Goal: Check status: Check status

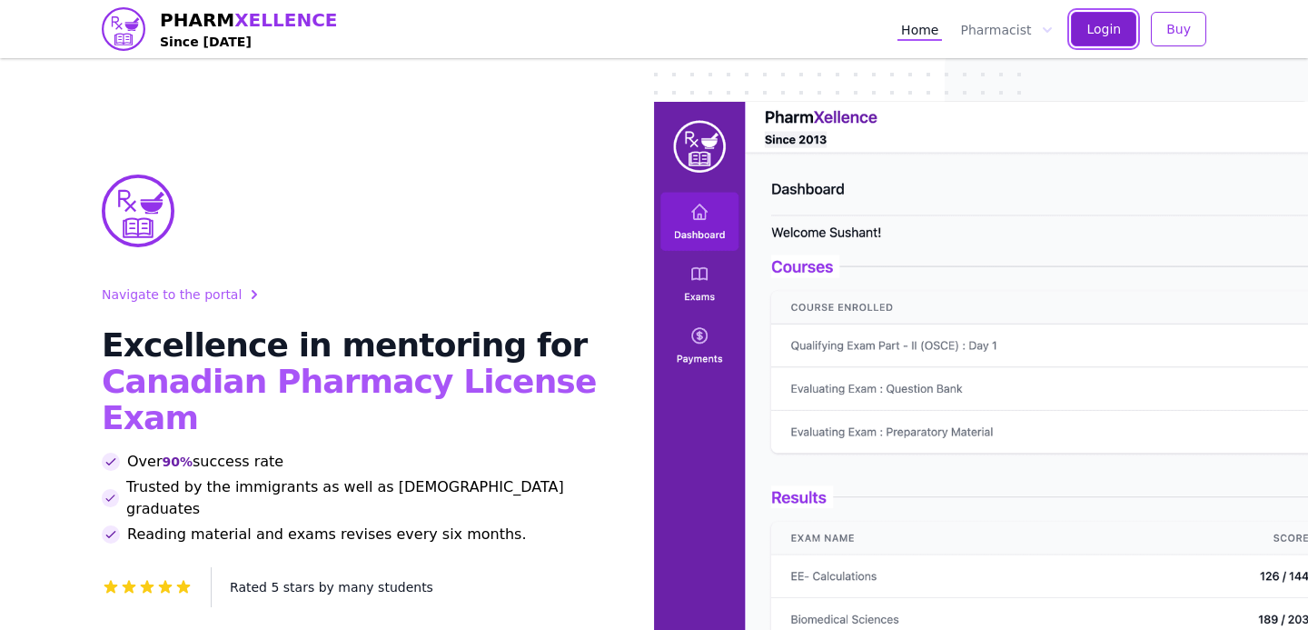
click at [1108, 36] on span "Login" at bounding box center [1104, 29] width 35 height 18
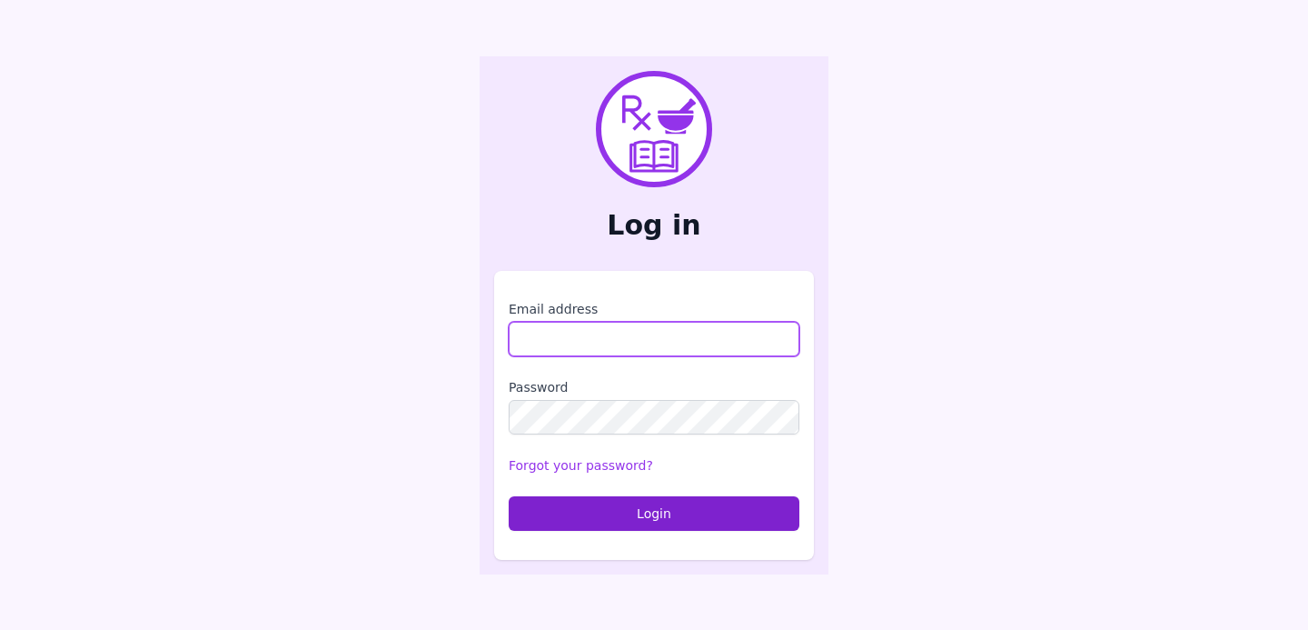
type input "**********"
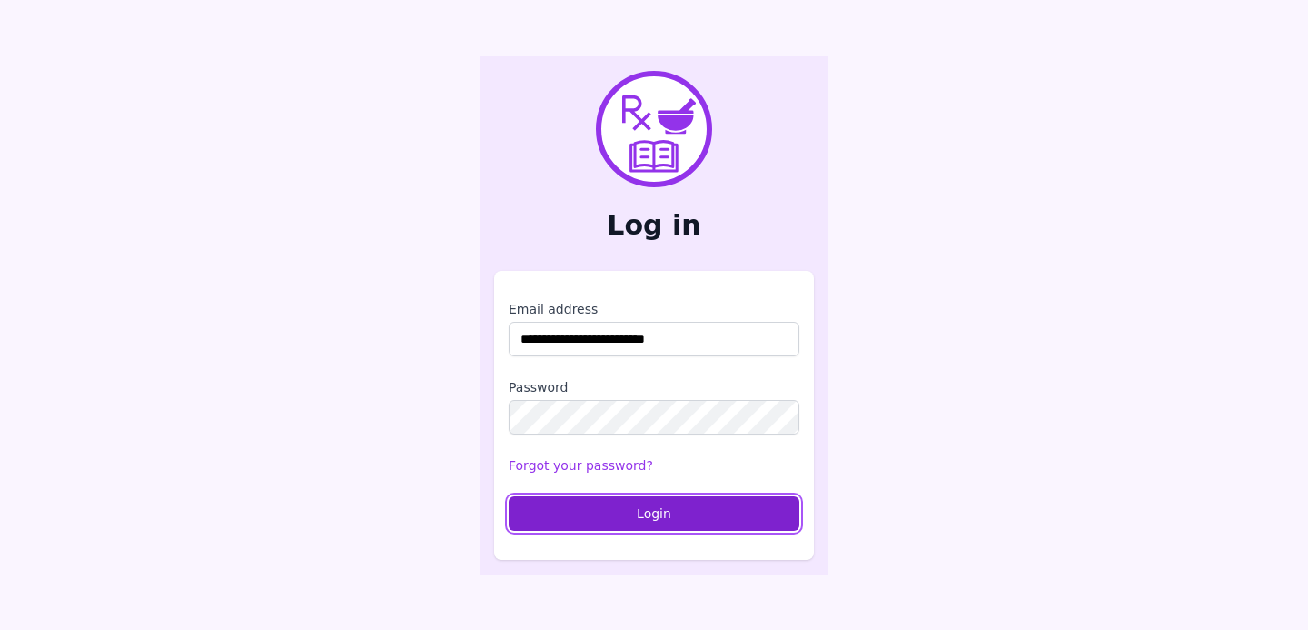
click at [577, 506] on button "Login" at bounding box center [654, 513] width 291 height 35
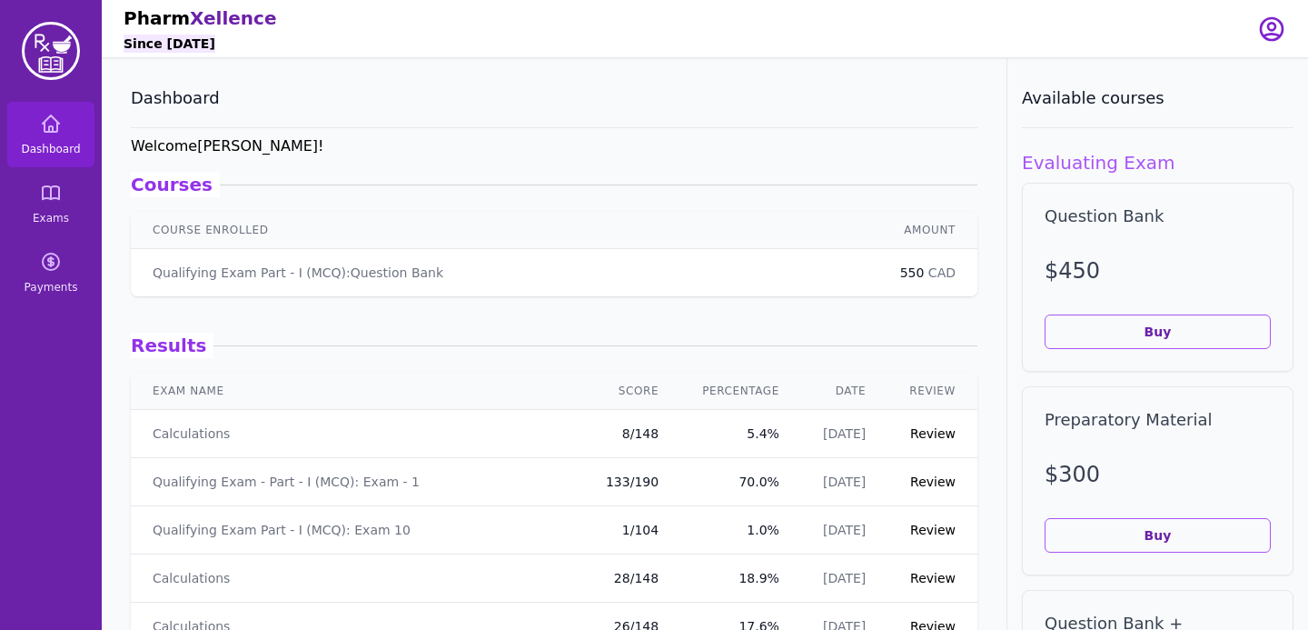
click at [938, 437] on link "Review" at bounding box center [932, 433] width 45 height 15
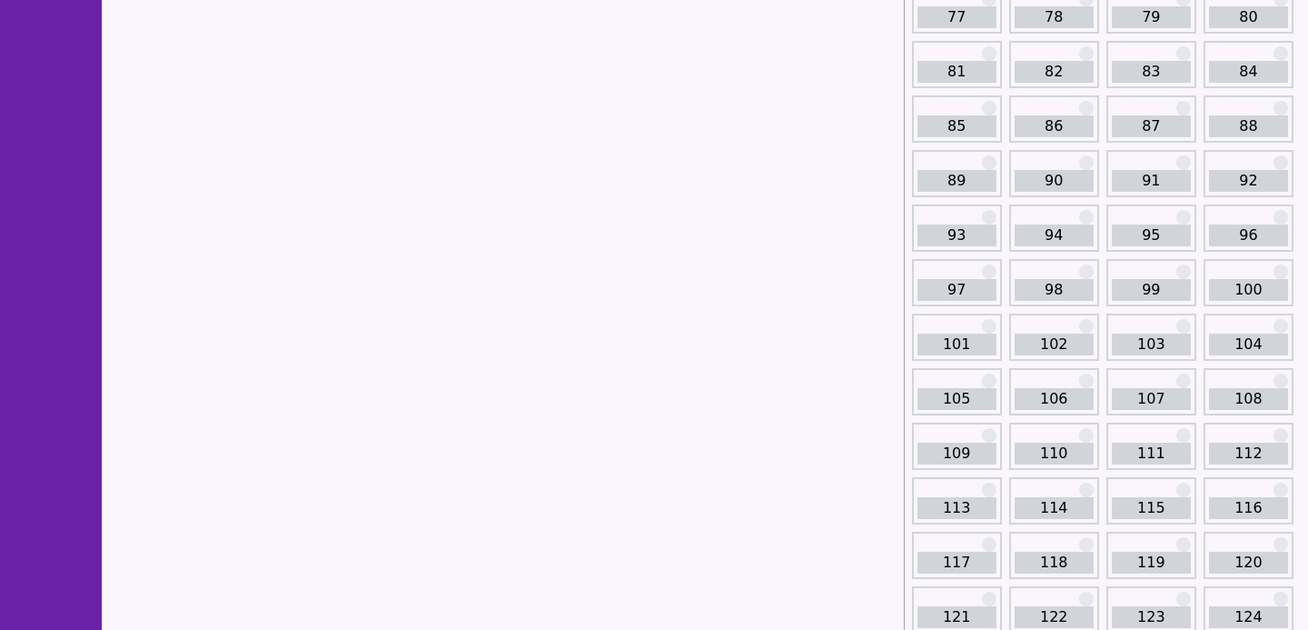
scroll to position [1519, 0]
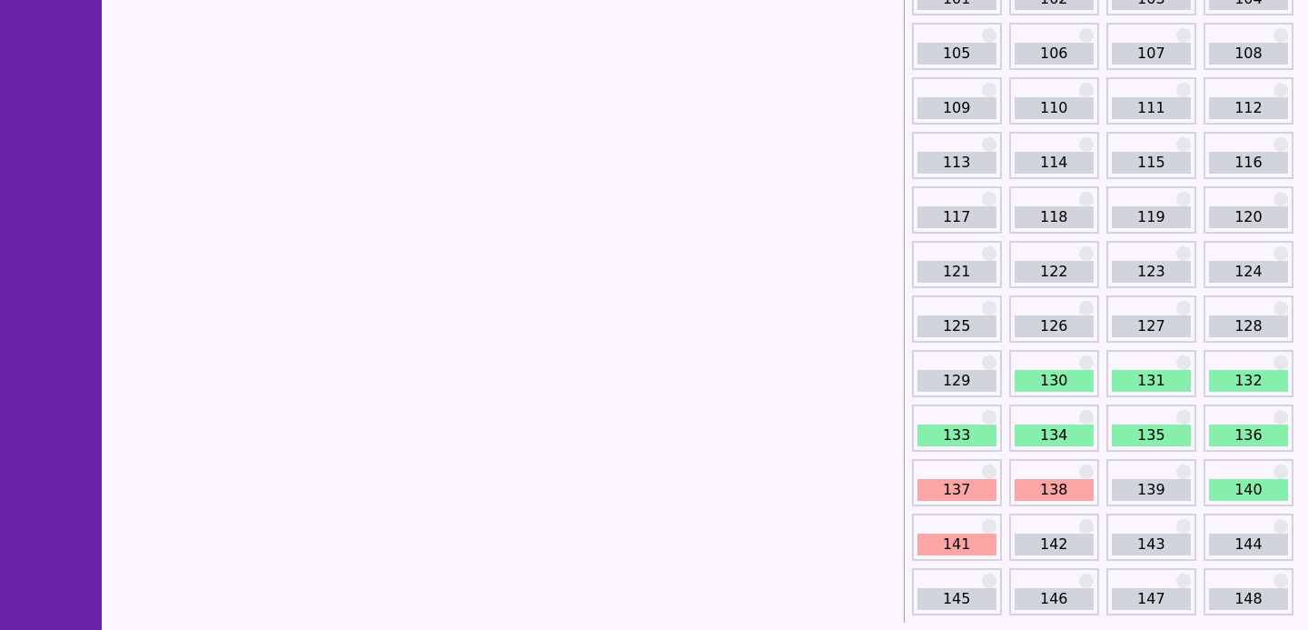
click at [1036, 528] on div "142" at bounding box center [1055, 536] width 90 height 47
click at [988, 531] on div "141" at bounding box center [957, 536] width 90 height 47
click at [1259, 483] on link "140" at bounding box center [1248, 490] width 79 height 22
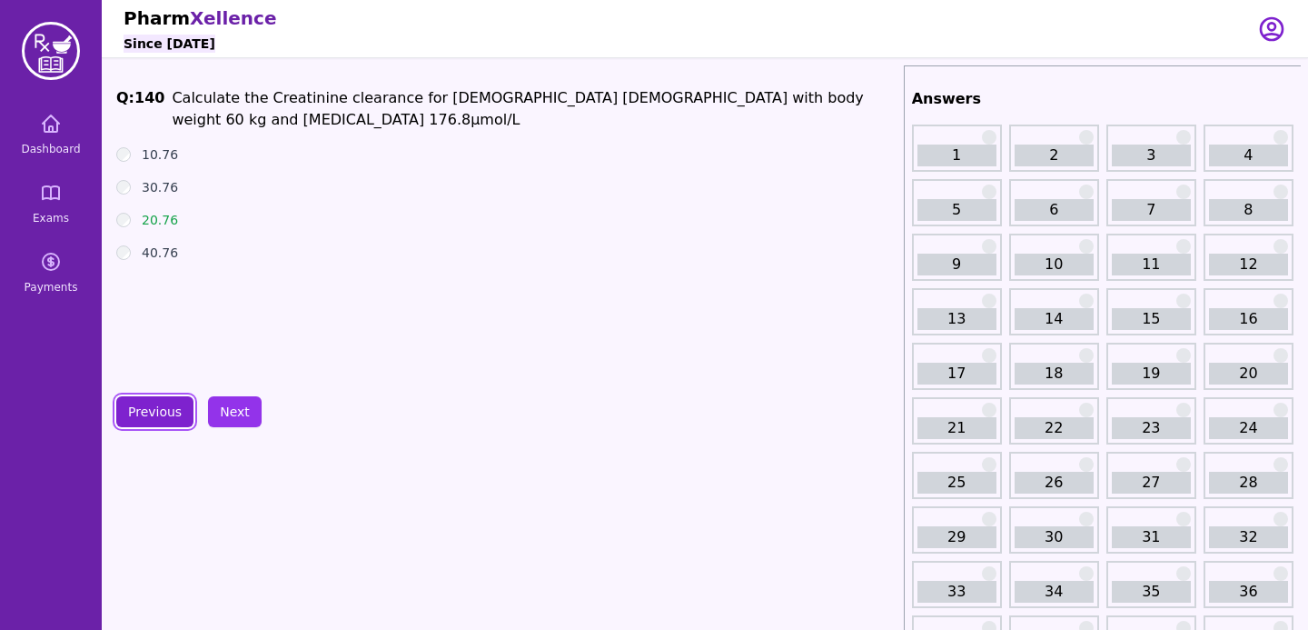
click at [176, 420] on button "Previous" at bounding box center [154, 411] width 77 height 31
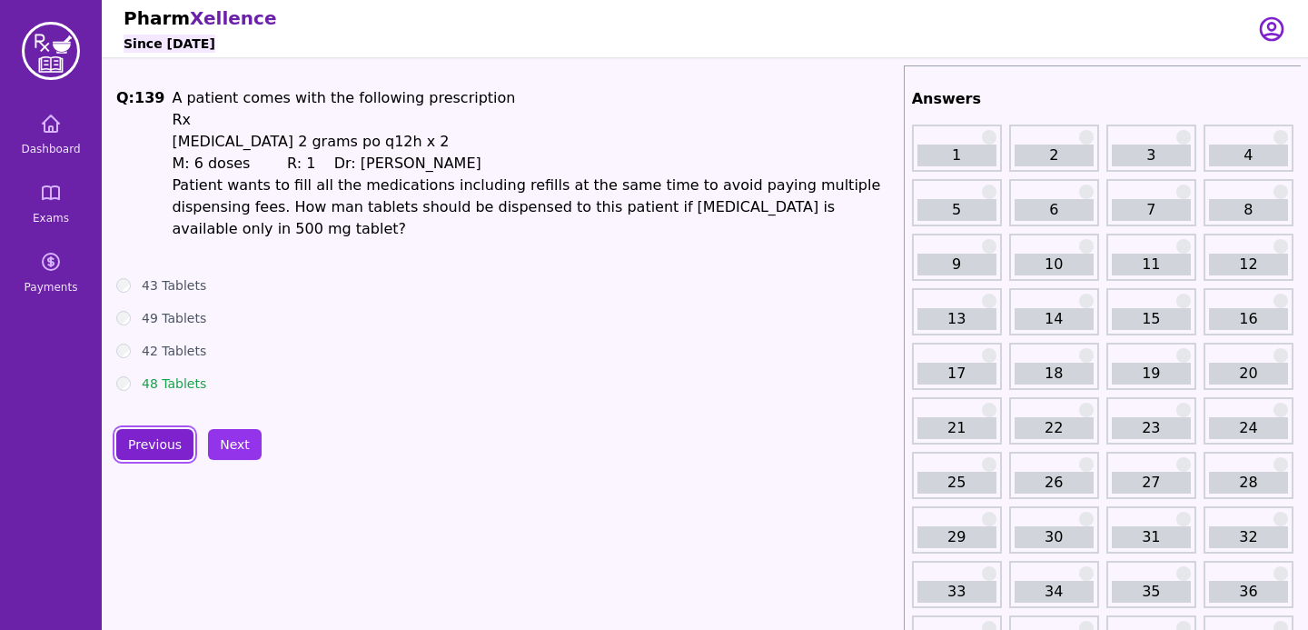
click at [175, 433] on button "Previous" at bounding box center [154, 444] width 77 height 31
